Goal: Find contact information: Find contact information

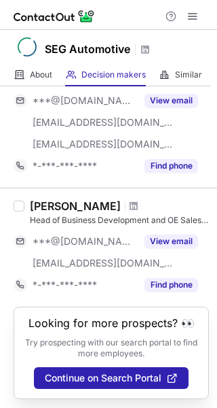
scroll to position [1139, 0]
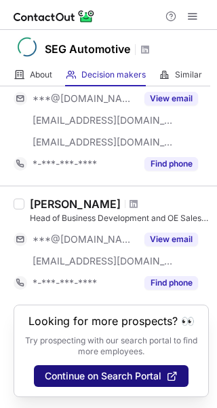
click at [135, 373] on span "Continue on Search Portal" at bounding box center [103, 375] width 117 height 11
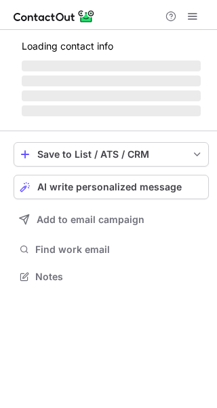
scroll to position [297, 217]
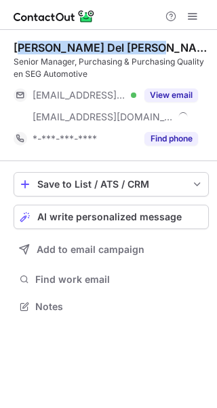
drag, startPoint x: 17, startPoint y: 42, endPoint x: 159, endPoint y: 40, distance: 142.1
click at [159, 40] on div "[PERSON_NAME] Del [PERSON_NAME] Senior Manager, Purchasing & Purchasing Quality…" at bounding box center [112, 95] width 196 height 131
click at [50, 46] on div "[PERSON_NAME] Del [PERSON_NAME]" at bounding box center [112, 48] width 196 height 14
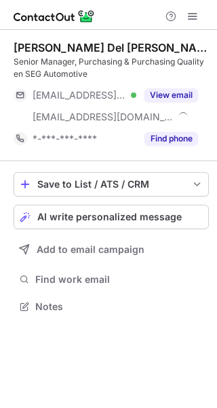
click at [14, 46] on div "[PERSON_NAME] Del [PERSON_NAME]" at bounding box center [112, 48] width 196 height 14
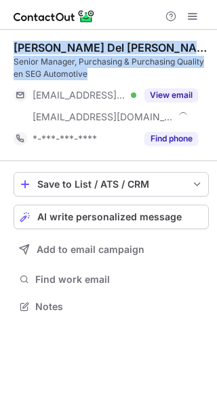
drag, startPoint x: 14, startPoint y: 44, endPoint x: 99, endPoint y: 74, distance: 89.4
click at [99, 74] on div "[PERSON_NAME] Del [PERSON_NAME] Senior Manager, Purchasing & Purchasing Quality…" at bounding box center [112, 60] width 196 height 39
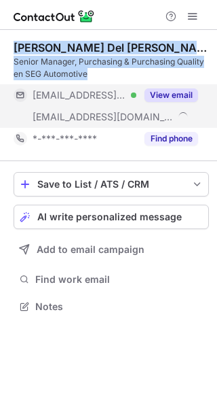
copy div "[PERSON_NAME] Del [PERSON_NAME] Senior Manager, Purchasing & Purchasing Quality…"
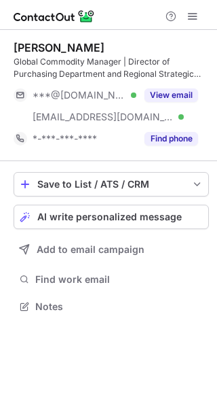
scroll to position [297, 217]
click at [115, 70] on div "Global Commodity Manager | Director of Purchasing Department and Regional Strat…" at bounding box center [112, 68] width 196 height 24
